Goal: Task Accomplishment & Management: Use online tool/utility

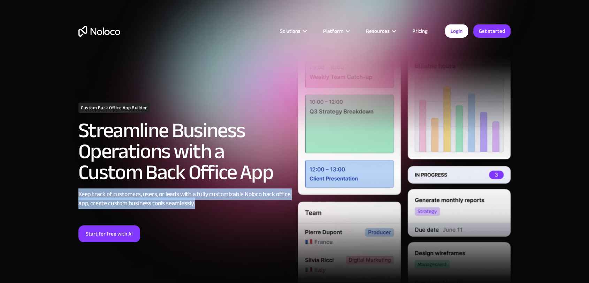
drag, startPoint x: 79, startPoint y: 193, endPoint x: 216, endPoint y: 204, distance: 138.2
click at [216, 204] on div "Keep track of customers, users, or leads with a fully customizable Noloco back …" at bounding box center [184, 199] width 213 height 18
click at [226, 204] on div "Keep track of customers, users, or leads with a fully customizable Noloco back …" at bounding box center [184, 199] width 213 height 18
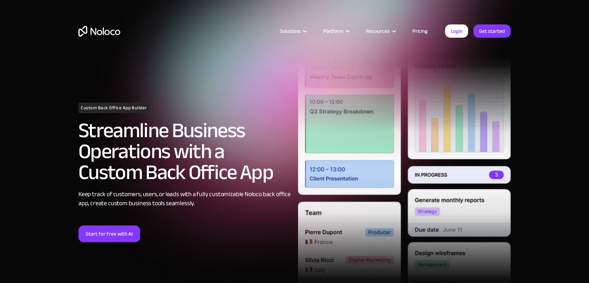
click at [561, 128] on section "Custom Back Office App Builder Streamline Business Operations with a Custom Bac…" at bounding box center [294, 167] width 589 height 334
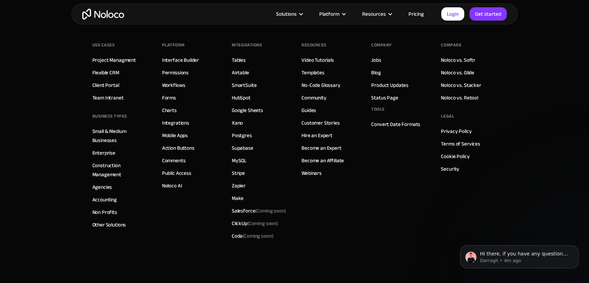
scroll to position [2923, 0]
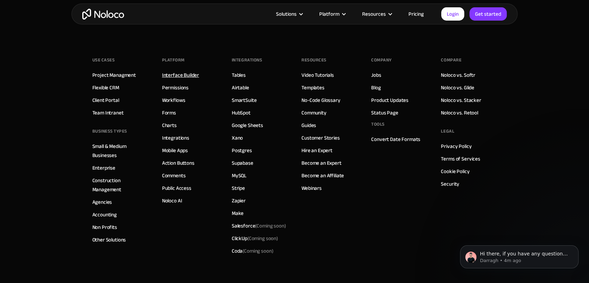
click at [177, 71] on link "Interface Builder" at bounding box center [180, 74] width 37 height 9
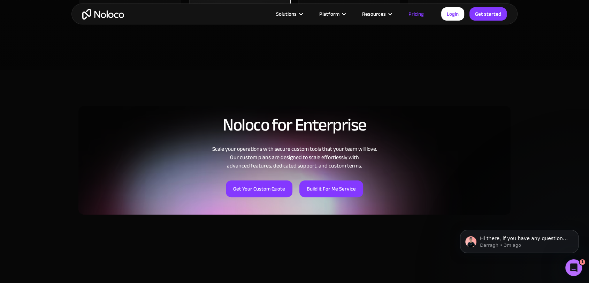
scroll to position [206, 0]
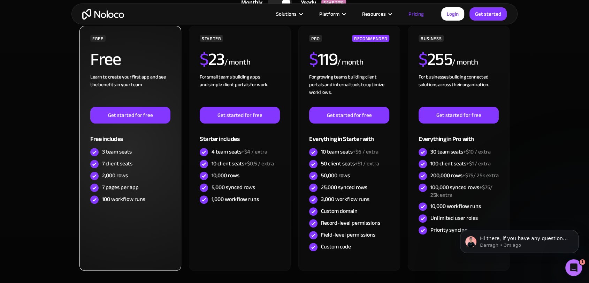
click at [116, 150] on div "3 team seats" at bounding box center [117, 152] width 30 height 8
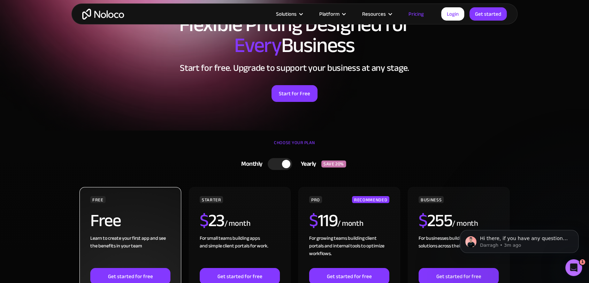
scroll to position [0, 0]
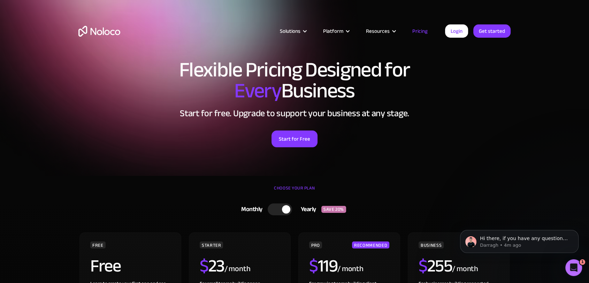
click at [517, 90] on div "Flexible Pricing Designed for Every Business Start for free. Upgrade to support…" at bounding box center [294, 110] width 446 height 116
click at [106, 31] on img "home" at bounding box center [99, 31] width 42 height 11
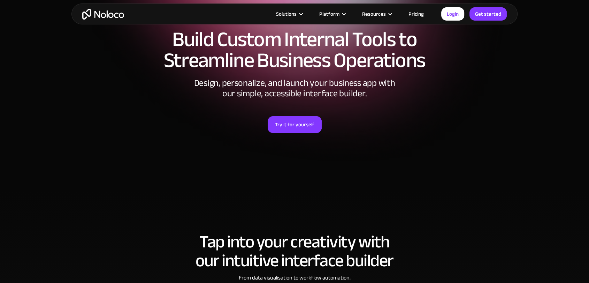
scroll to position [155, 0]
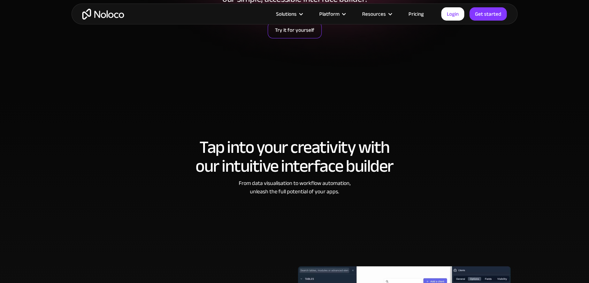
click at [287, 36] on link "Try it for yourself" at bounding box center [295, 30] width 54 height 17
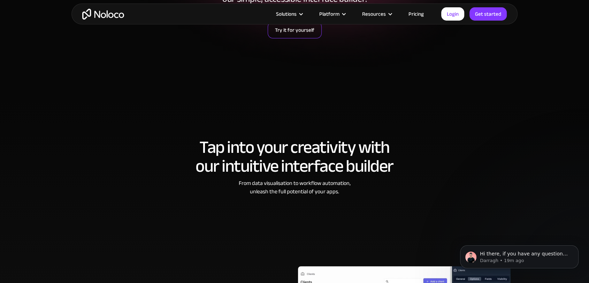
scroll to position [0, 0]
